Goal: Information Seeking & Learning: Learn about a topic

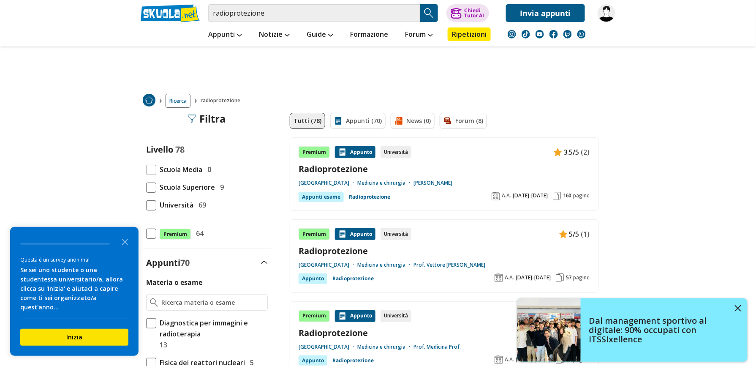
click at [146, 232] on span at bounding box center [151, 234] width 10 height 10
click at [146, 234] on input "Premium 64" at bounding box center [146, 234] width 0 height 0
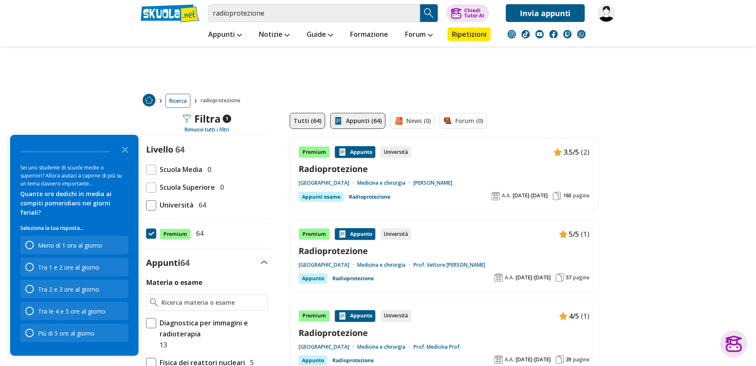
click at [367, 121] on link "Appunti (64)" at bounding box center [357, 121] width 55 height 16
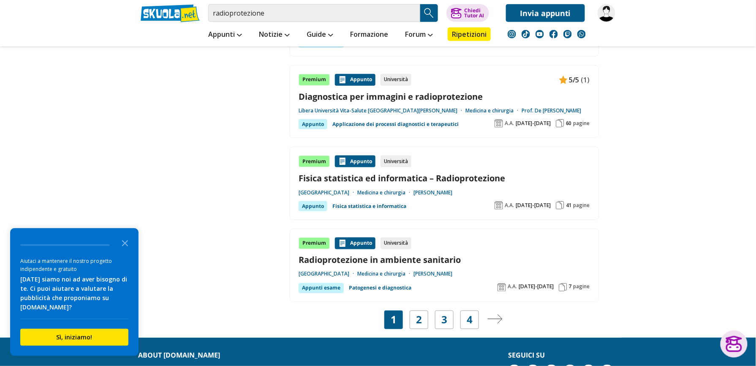
scroll to position [1521, 0]
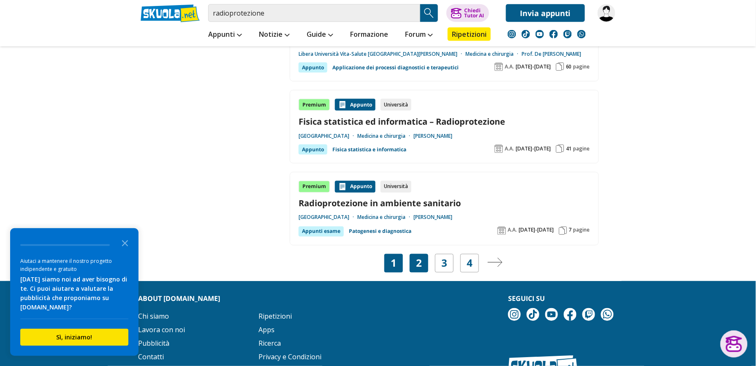
click at [420, 269] on link "2" at bounding box center [419, 263] width 6 height 12
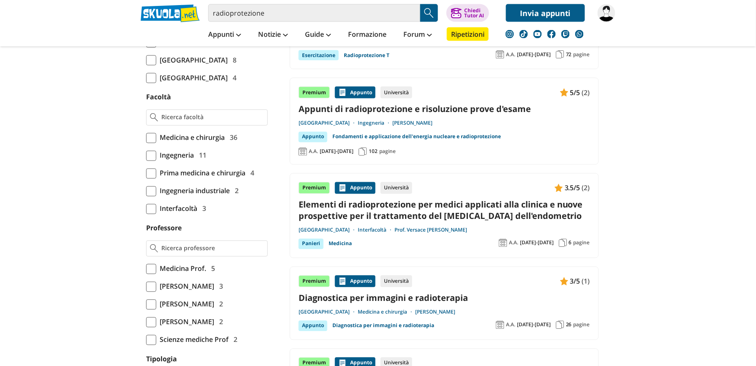
scroll to position [563, 0]
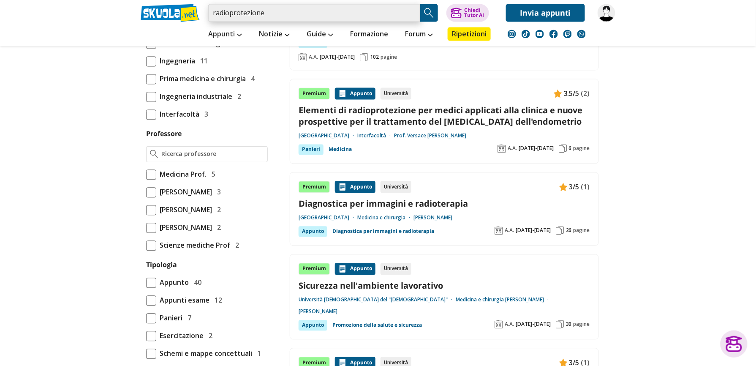
click at [255, 14] on input "radioprotezione" at bounding box center [314, 13] width 212 height 18
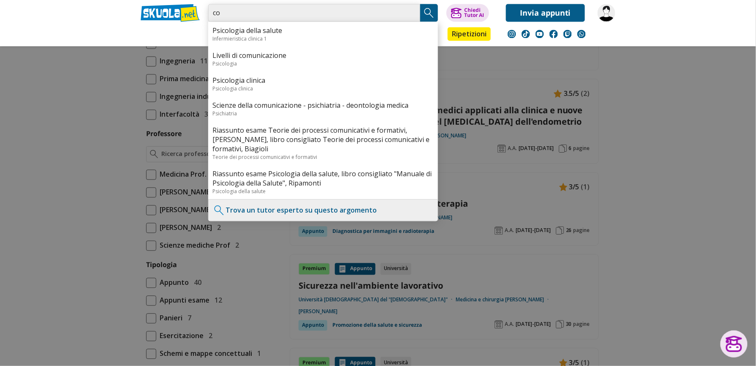
type input "c"
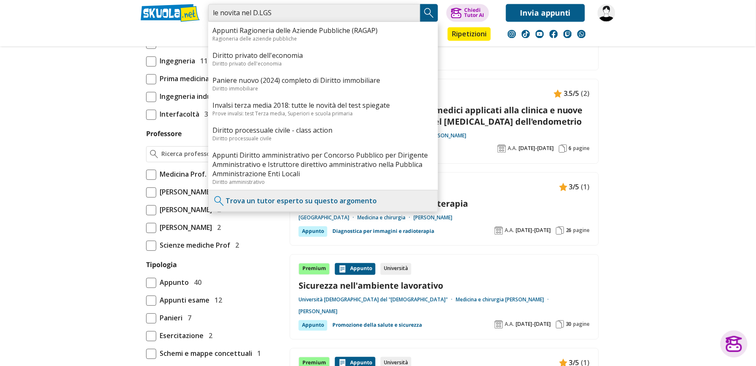
click at [240, 14] on input "le novita nel D.LGS" at bounding box center [314, 13] width 212 height 18
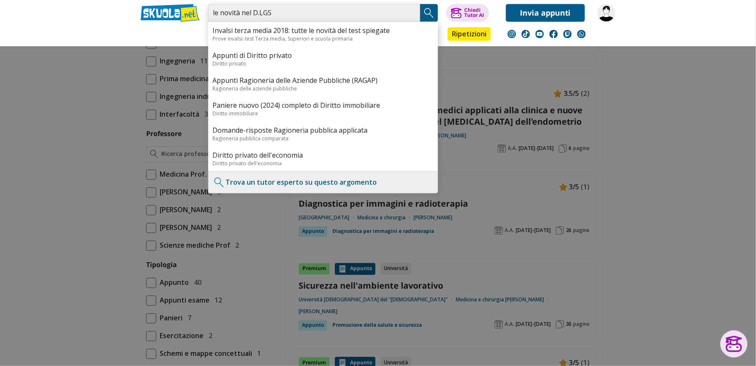
click at [246, 16] on input "le novità nel D.LGS" at bounding box center [314, 13] width 212 height 18
type input "le novità del D.LGS"
click at [655, 117] on div at bounding box center [378, 183] width 756 height 366
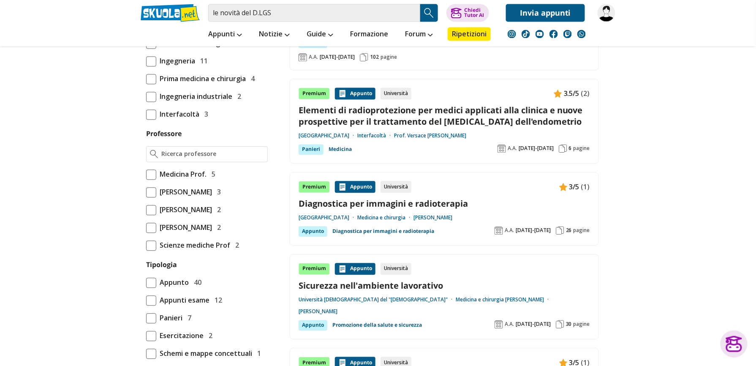
click at [611, 9] on img at bounding box center [607, 13] width 18 height 18
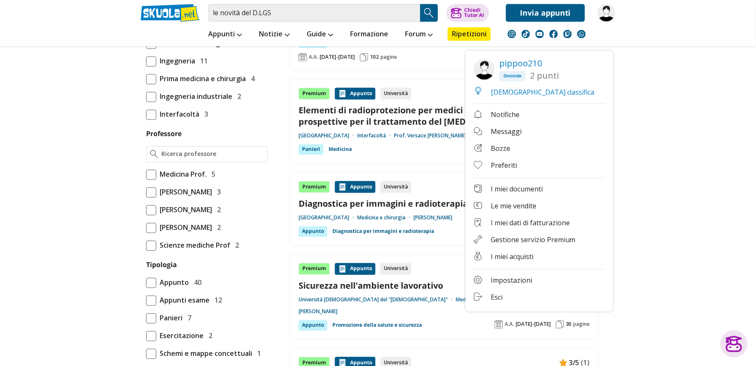
click at [509, 263] on link "€ I miei acquisti" at bounding box center [539, 257] width 131 height 11
